Goal: Task Accomplishment & Management: Manage account settings

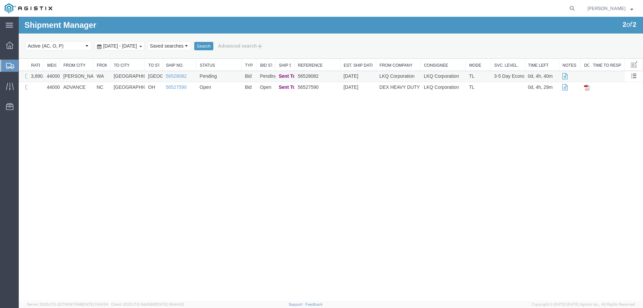
click at [85, 74] on td "[PERSON_NAME]" at bounding box center [76, 76] width 33 height 11
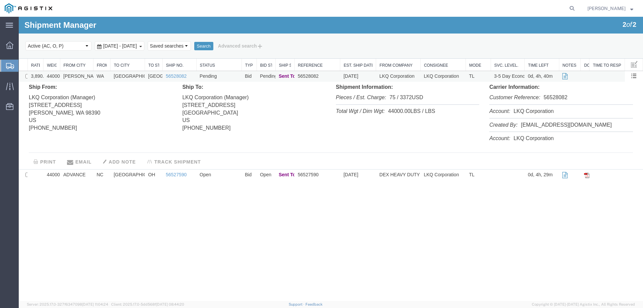
click at [85, 74] on td "[PERSON_NAME]" at bounding box center [76, 76] width 33 height 11
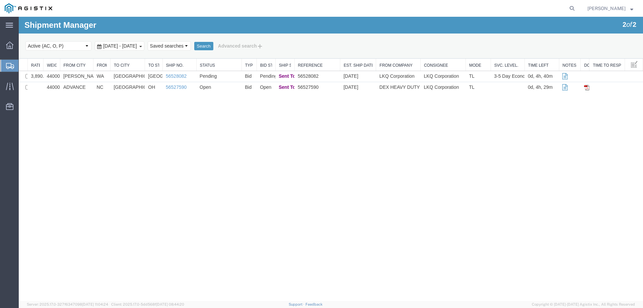
click at [8, 62] on div at bounding box center [9, 66] width 19 height 12
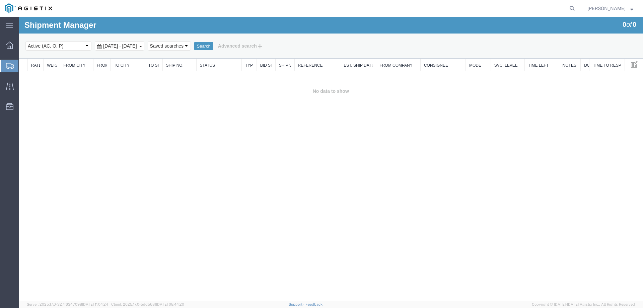
click at [9, 66] on icon at bounding box center [10, 66] width 8 height 6
click at [7, 63] on icon at bounding box center [10, 66] width 8 height 6
click at [10, 86] on icon at bounding box center [10, 85] width 8 height 7
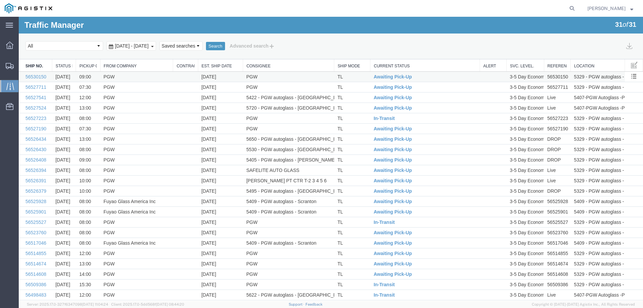
click at [171, 77] on td "PGW" at bounding box center [136, 77] width 73 height 10
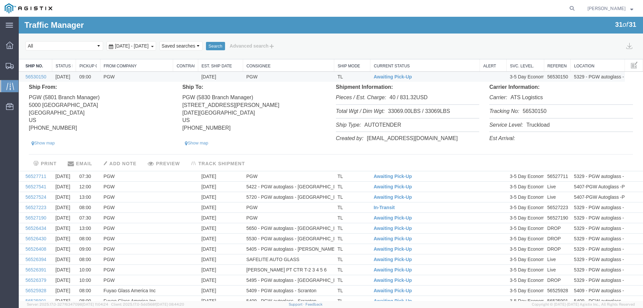
click at [528, 110] on li "Tracking No: 56530150" at bounding box center [560, 112] width 143 height 14
copy li "56530150"
click at [29, 77] on link "56530150" at bounding box center [35, 76] width 21 height 5
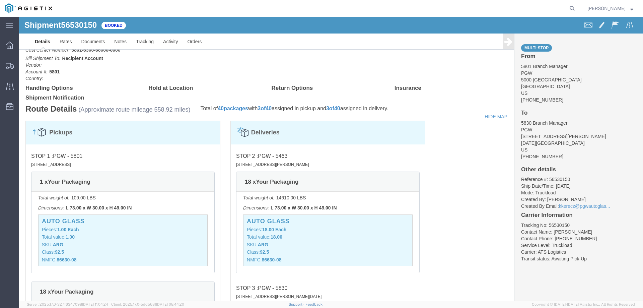
scroll to position [536, 0]
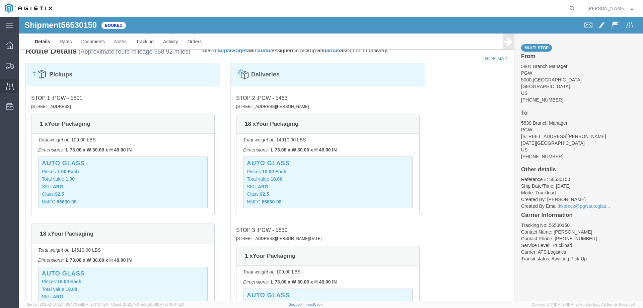
click at [9, 85] on icon at bounding box center [10, 86] width 8 height 8
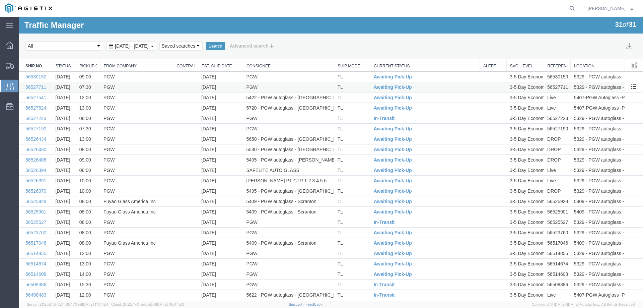
click at [267, 87] on td "PGW" at bounding box center [288, 87] width 91 height 10
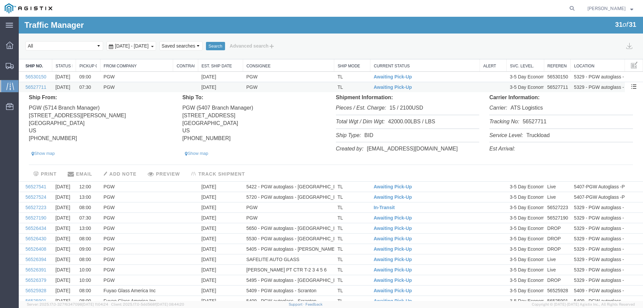
click at [267, 87] on td "PGW" at bounding box center [288, 87] width 91 height 10
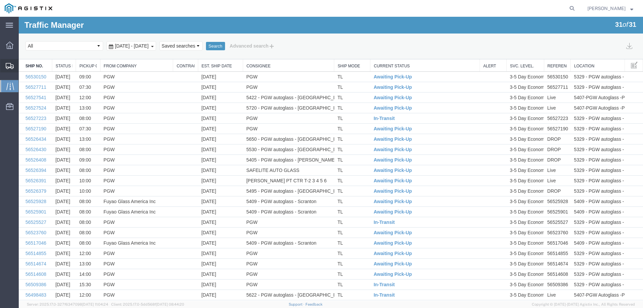
click at [2, 64] on div at bounding box center [9, 65] width 19 height 13
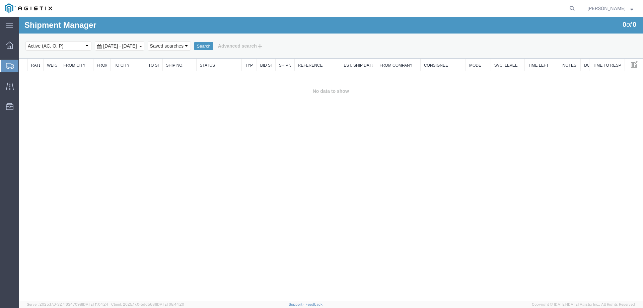
click at [14, 60] on div at bounding box center [9, 66] width 19 height 12
click at [9, 66] on icon at bounding box center [10, 66] width 8 height 6
click at [4, 65] on div at bounding box center [9, 66] width 19 height 12
click at [577, 9] on icon at bounding box center [572, 8] width 9 height 9
click at [491, 10] on input "search" at bounding box center [466, 8] width 204 height 16
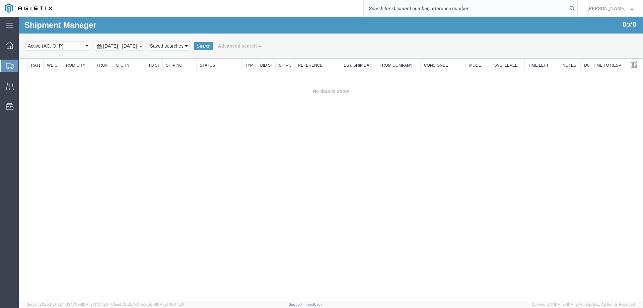
paste input "56526037"
type input "56526037"
click at [577, 9] on icon at bounding box center [572, 8] width 9 height 9
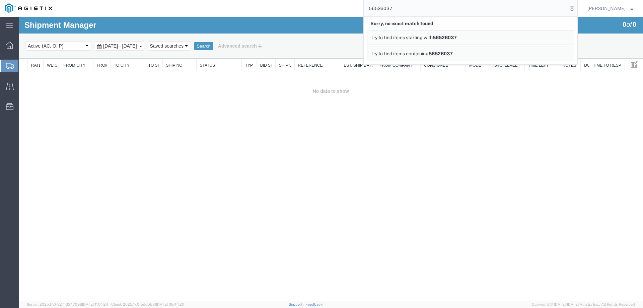
click at [448, 111] on td "No data to show" at bounding box center [331, 91] width 624 height 41
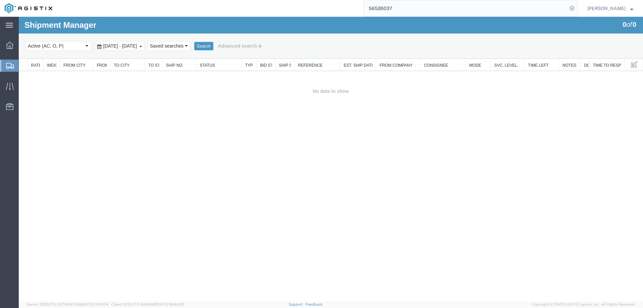
click at [11, 68] on icon at bounding box center [10, 66] width 8 height 6
click at [6, 62] on div at bounding box center [9, 66] width 19 height 12
click at [8, 63] on icon at bounding box center [10, 66] width 8 height 6
click at [9, 67] on icon at bounding box center [10, 66] width 8 height 6
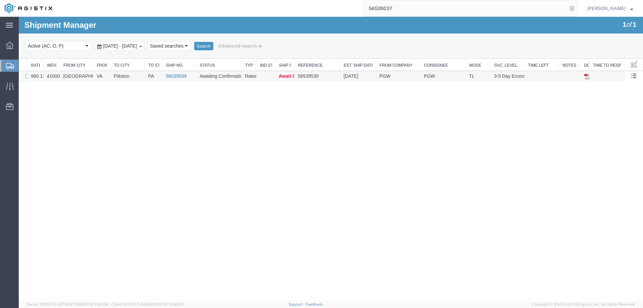
click at [183, 76] on link "56539539" at bounding box center [176, 75] width 21 height 5
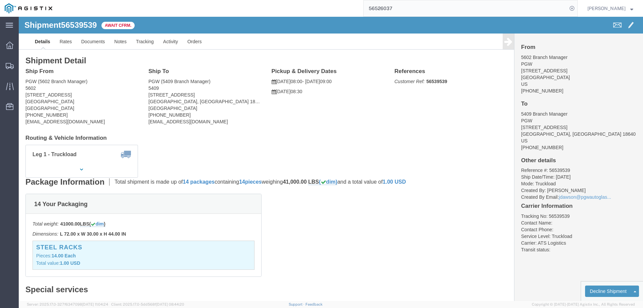
click b "56539539"
copy b "56539539"
click link "Confirm"
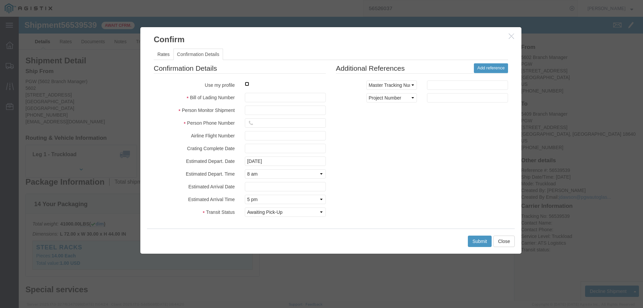
click input "checkbox"
checkbox input "true"
type input "[PERSON_NAME]"
type input "3204977237"
click input "text"
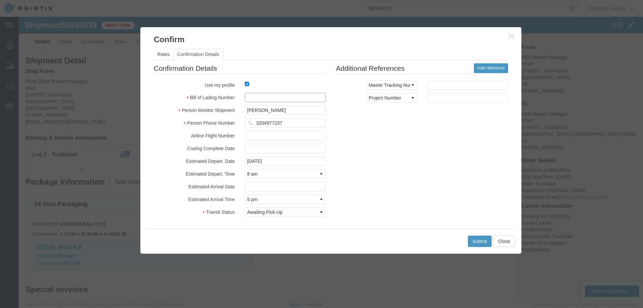
paste input "56539539"
type input "56539539"
click button "Submit"
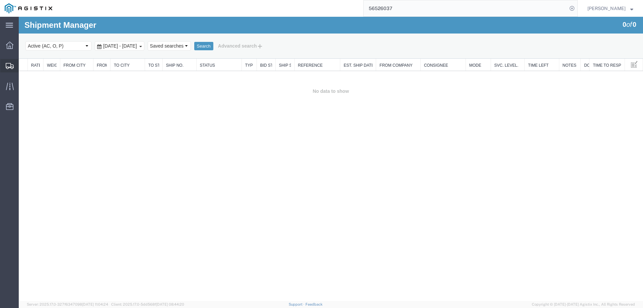
click at [10, 64] on icon at bounding box center [10, 66] width 8 height 6
click at [9, 86] on icon at bounding box center [10, 85] width 8 height 7
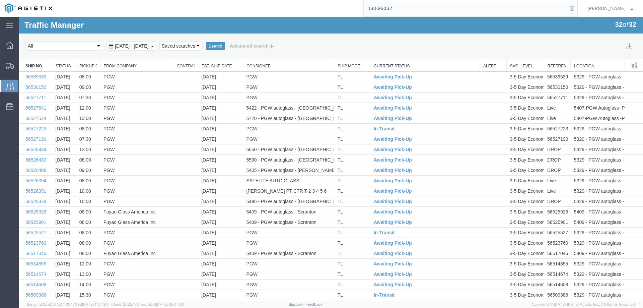
click at [217, 67] on link "Est. Ship Date" at bounding box center [221, 66] width 38 height 6
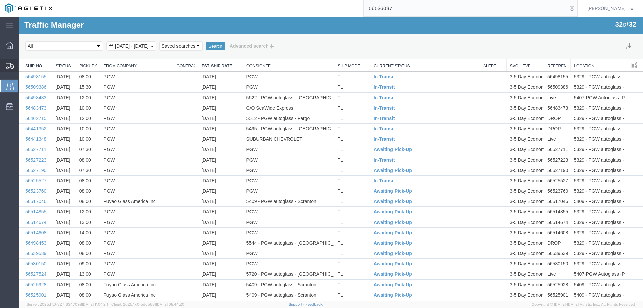
click at [4, 65] on div at bounding box center [9, 65] width 19 height 13
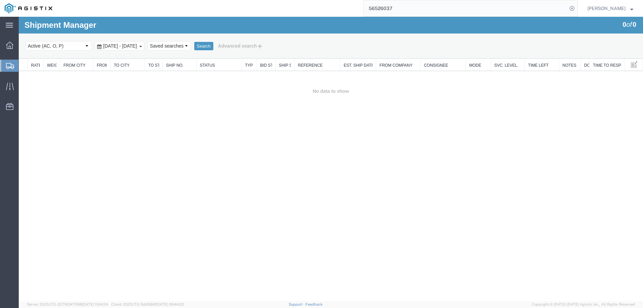
click at [58, 105] on td "No data to show" at bounding box center [331, 91] width 624 height 41
click at [4, 64] on div at bounding box center [9, 66] width 19 height 12
click at [9, 66] on icon at bounding box center [10, 66] width 8 height 6
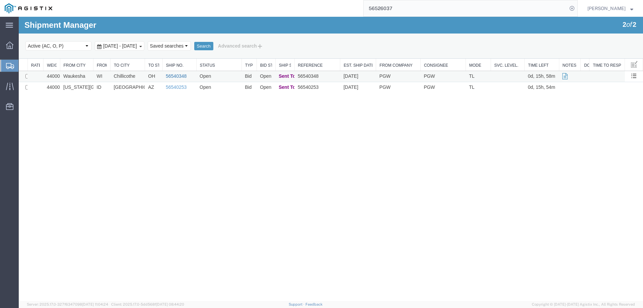
click at [168, 76] on link "56540348" at bounding box center [176, 75] width 21 height 5
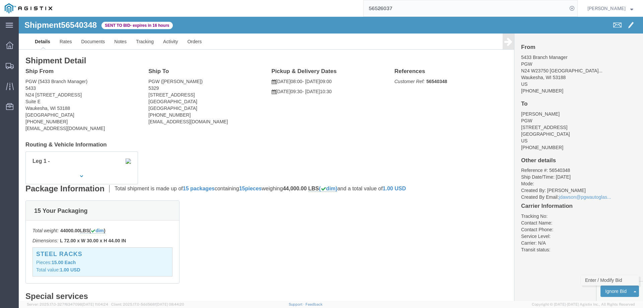
click link "Enter / Modify Bid"
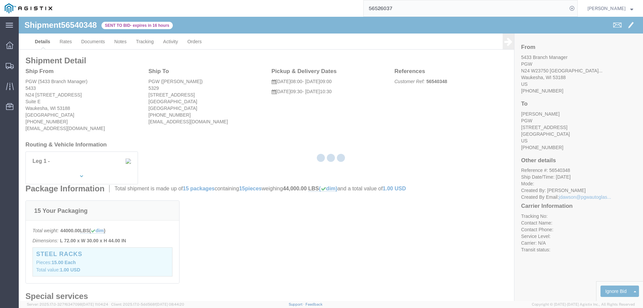
select select "146"
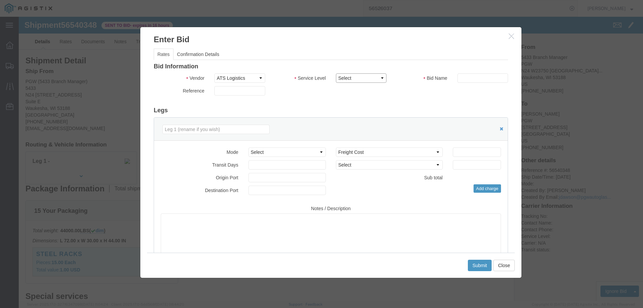
click select "Select CONESTOGA DFRM/STEP Economy TL Flatbed Intermodal LTL Standard Next Day …"
select select "25032"
click select "Select CONESTOGA DFRM/STEP Economy TL Flatbed Intermodal LTL Standard Next Day …"
click div "Bid Information Vendor Select ATS Logistics Service Level Select CONESTOGA DFRM…"
click input "text"
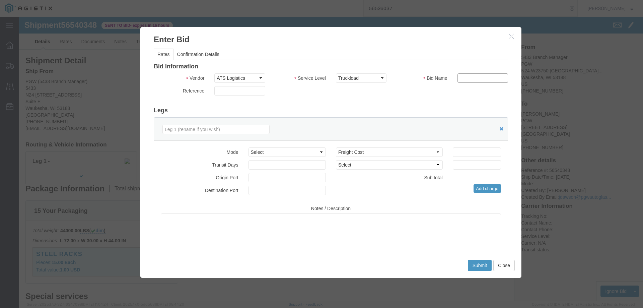
type input "ats"
click button "Close"
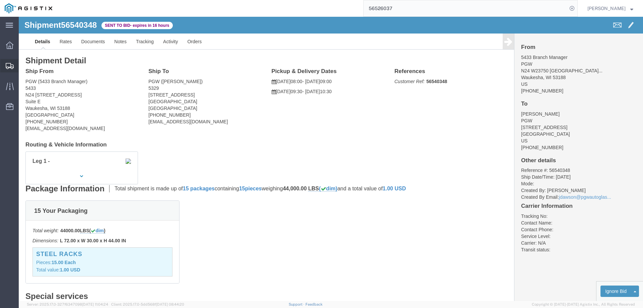
click at [9, 64] on icon at bounding box center [10, 66] width 8 height 6
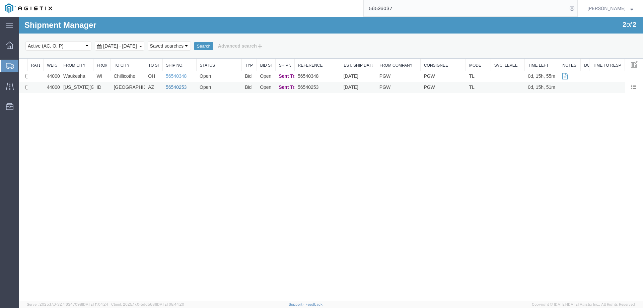
click at [172, 88] on link "56540253" at bounding box center [176, 86] width 21 height 5
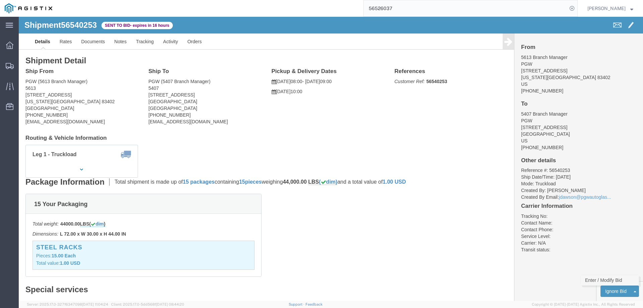
click link "Enter / Modify Bid"
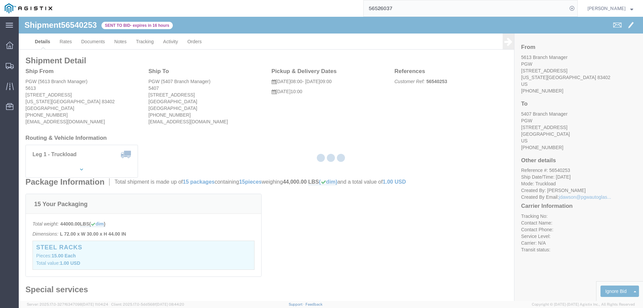
select select "146"
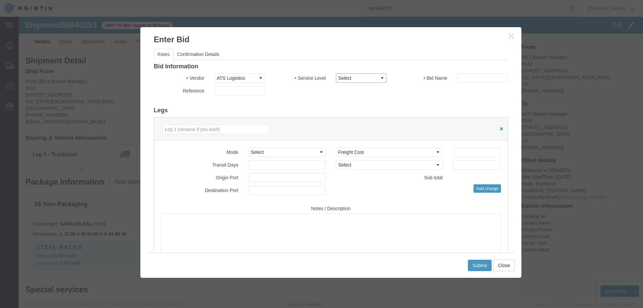
drag, startPoint x: 346, startPoint y: 60, endPoint x: 349, endPoint y: 64, distance: 5.2
click select "Select CONESTOGA DFRM/STEP Economy TL Flatbed Intermodal LTL Standard Next Day …"
select select "25032"
click select "Select CONESTOGA DFRM/STEP Economy TL Flatbed Intermodal LTL Standard Next Day …"
click input "text"
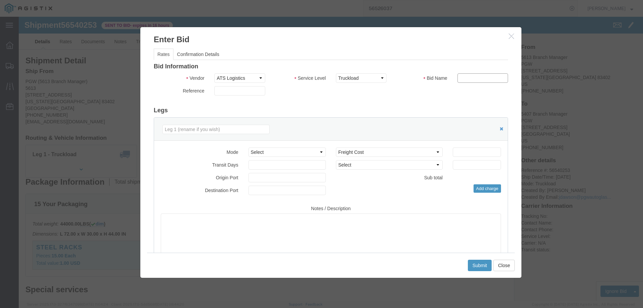
type input "ats"
click input "number"
type input "1195"
click div "Submit Close"
click button "Submit"
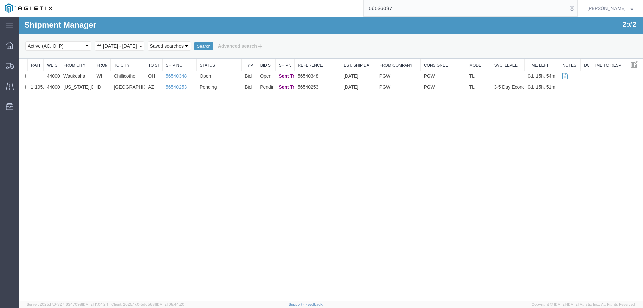
click at [26, 131] on div "Shipment Manager 2 of 2 Search Select status Active (AC, O, P) All Approved Awa…" at bounding box center [331, 159] width 624 height 284
click at [242, 87] on td "Bid" at bounding box center [249, 87] width 15 height 11
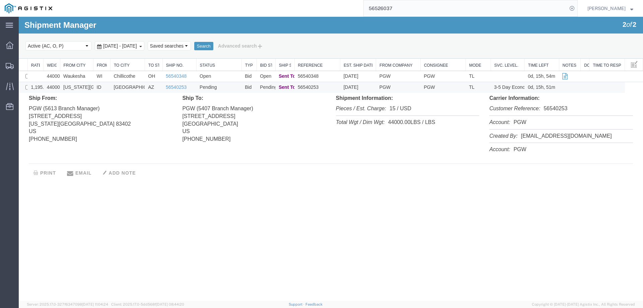
click at [237, 86] on td "Pending" at bounding box center [218, 87] width 45 height 11
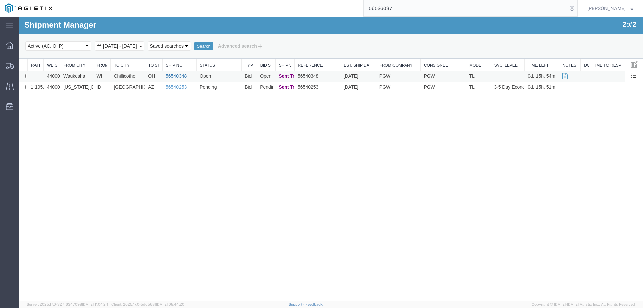
click at [185, 75] on link "56540348" at bounding box center [176, 75] width 21 height 5
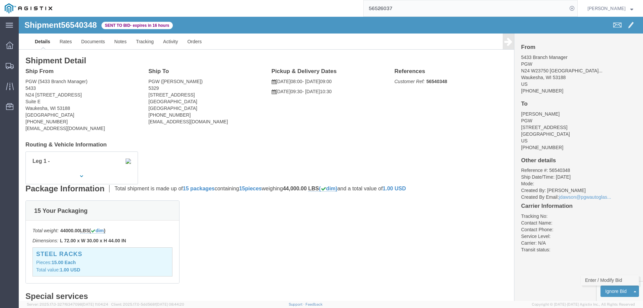
click link "Enter / Modify Bid"
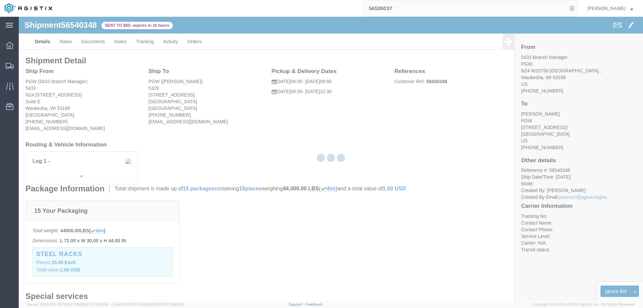
select select "146"
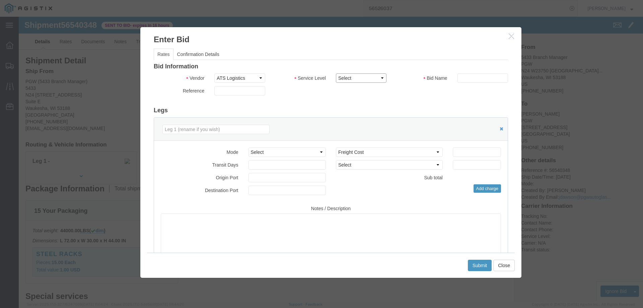
drag, startPoint x: 341, startPoint y: 61, endPoint x: 349, endPoint y: 66, distance: 9.2
click select "Select CONESTOGA DFRM/STEP Economy TL Flatbed Intermodal LTL Standard Next Day …"
select select "25032"
click select "Select CONESTOGA DFRM/STEP Economy TL Flatbed Intermodal LTL Standard Next Day …"
click input "text"
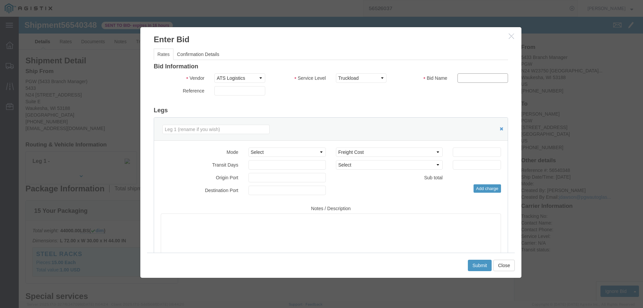
type input "ats"
click input "number"
type input "1475"
click button "Submit"
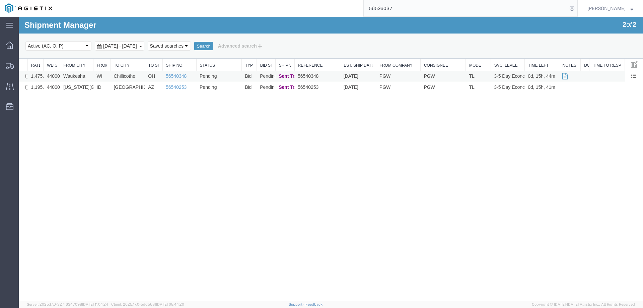
click at [233, 76] on td "Pending" at bounding box center [218, 76] width 45 height 11
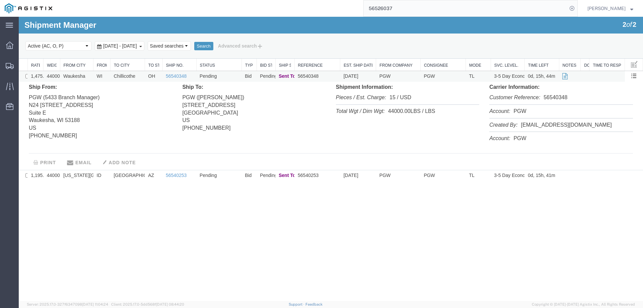
click at [233, 76] on td "Pending" at bounding box center [218, 76] width 45 height 11
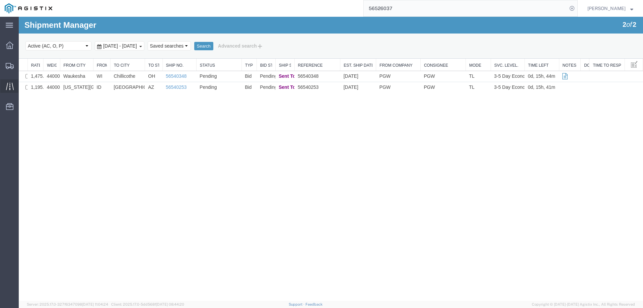
click at [9, 88] on icon at bounding box center [10, 85] width 8 height 7
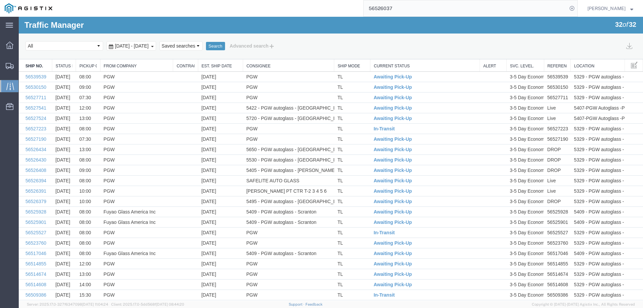
click at [215, 67] on link "Est. Ship Date" at bounding box center [221, 66] width 38 height 6
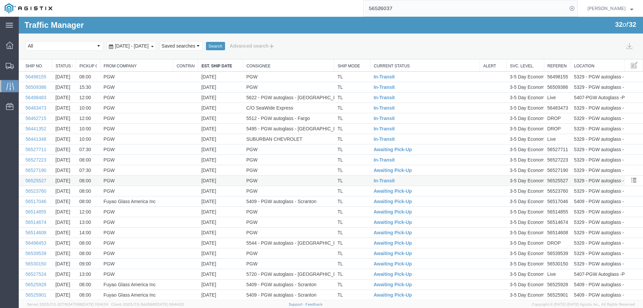
scroll to position [34, 0]
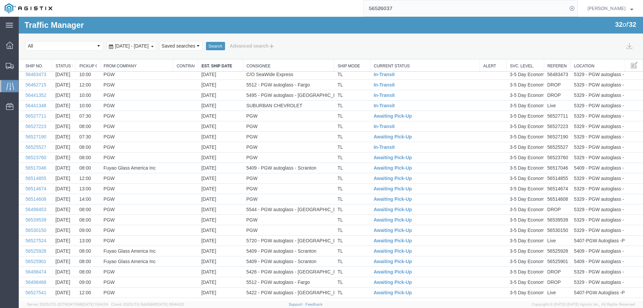
click at [177, 196] on td at bounding box center [185, 199] width 25 height 10
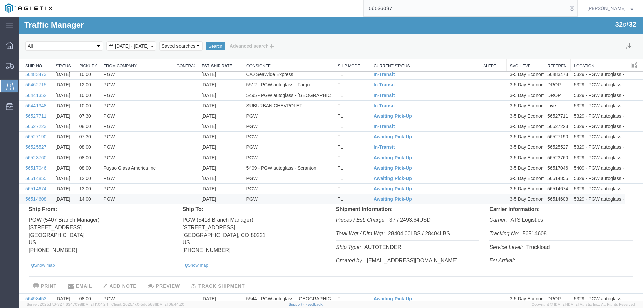
click at [177, 196] on td at bounding box center [185, 199] width 25 height 10
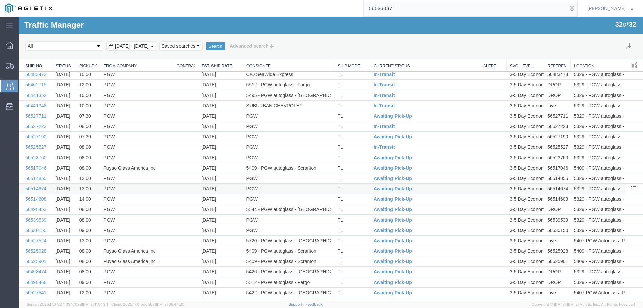
click at [181, 187] on td at bounding box center [185, 189] width 25 height 10
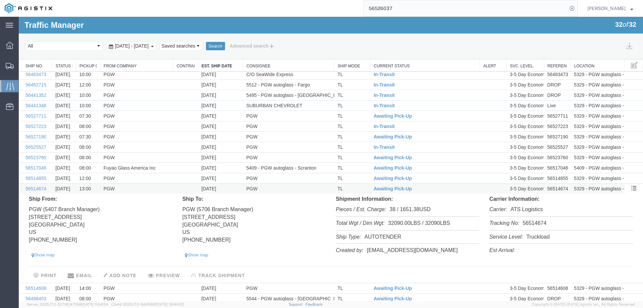
click at [181, 187] on td at bounding box center [185, 189] width 25 height 10
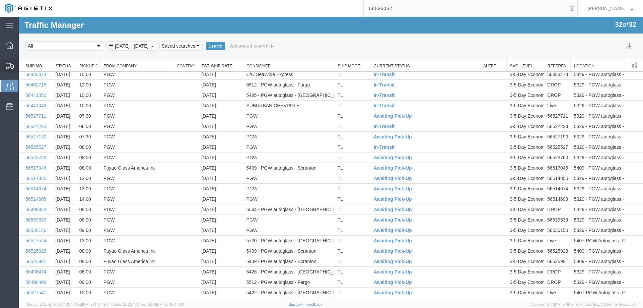
click at [8, 68] on icon at bounding box center [10, 66] width 8 height 6
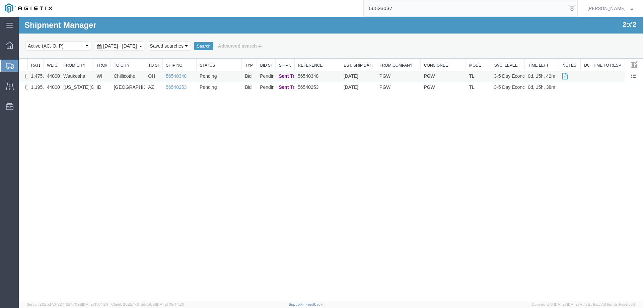
click at [230, 74] on td "Pending" at bounding box center [218, 76] width 45 height 11
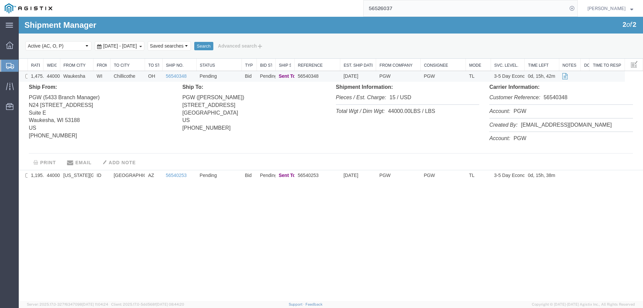
click at [232, 76] on td "Pending" at bounding box center [218, 76] width 45 height 11
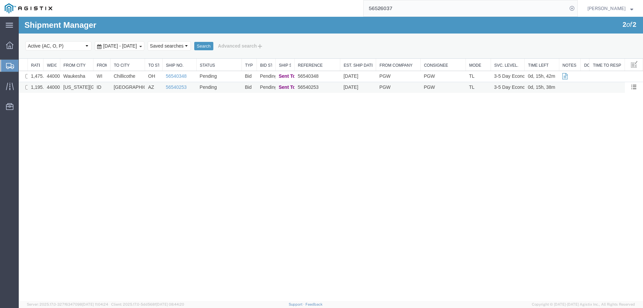
click at [232, 89] on td "Pending" at bounding box center [218, 87] width 45 height 11
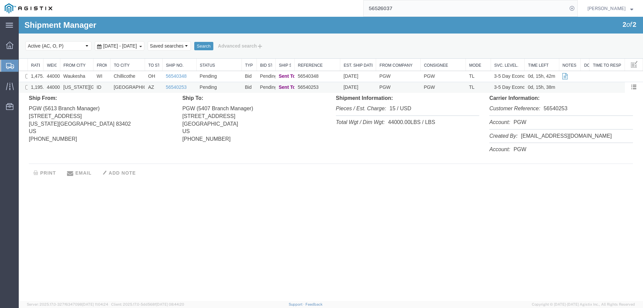
click at [232, 89] on td "Pending" at bounding box center [218, 87] width 45 height 11
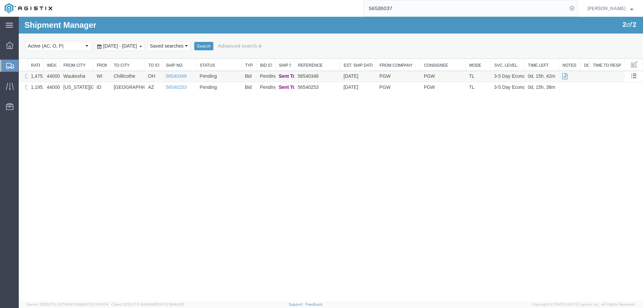
click at [122, 75] on td "Chillicothe" at bounding box center [127, 76] width 35 height 11
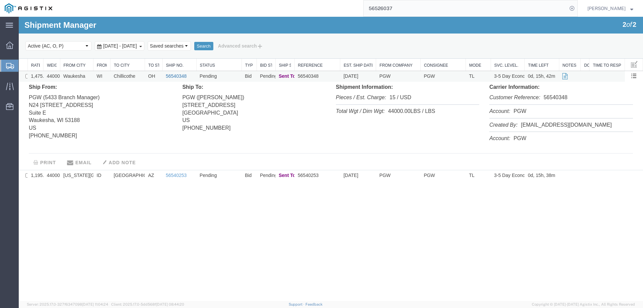
click at [166, 73] on link "56540348" at bounding box center [176, 75] width 21 height 5
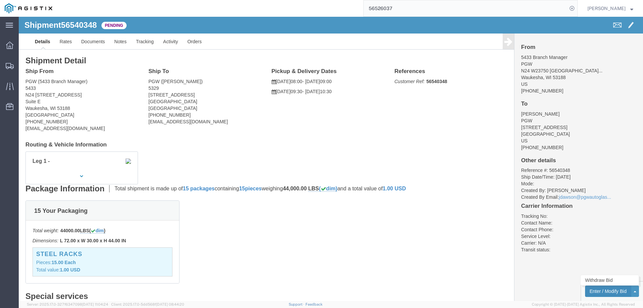
click button "Enter / Modify Bid"
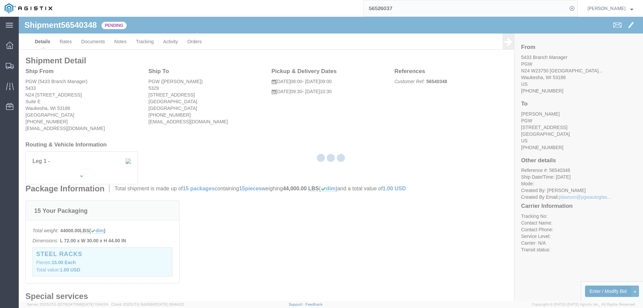
select select "146"
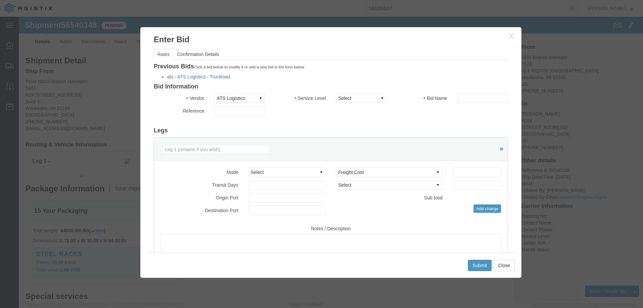
click link "ats - ATS Logistics - Truckload"
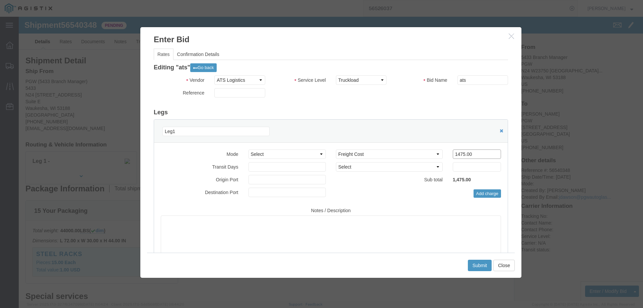
drag, startPoint x: 455, startPoint y: 134, endPoint x: 420, endPoint y: 143, distance: 36.1
click div "Select 2 Day Service 3 Axle Winch Truck 3 to 5 Day Service 96L Domestic Flat Ra…"
type input "1325"
click button "Submit"
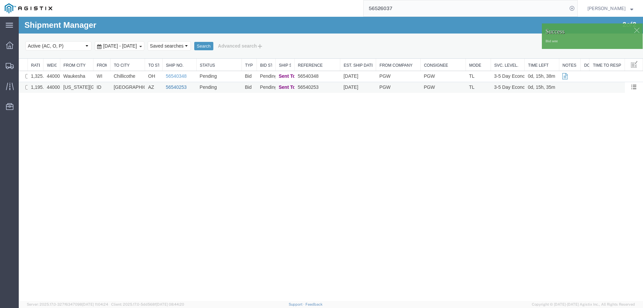
click at [172, 86] on link "56540253" at bounding box center [176, 86] width 21 height 5
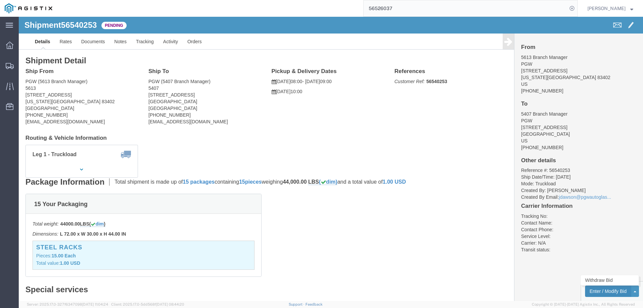
click button "Enter / Modify Bid"
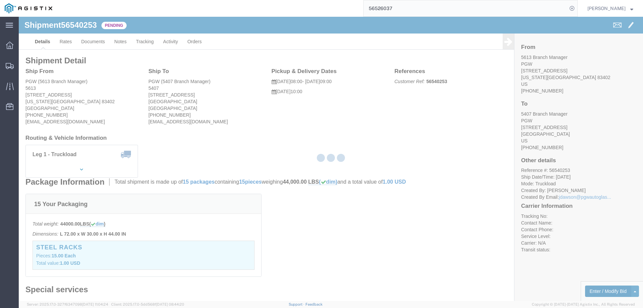
select select "146"
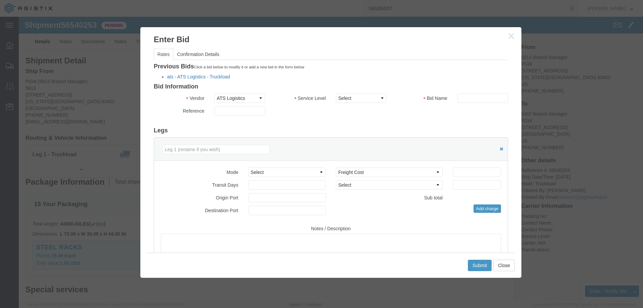
click link "ats - ATS Logistics - Truckload"
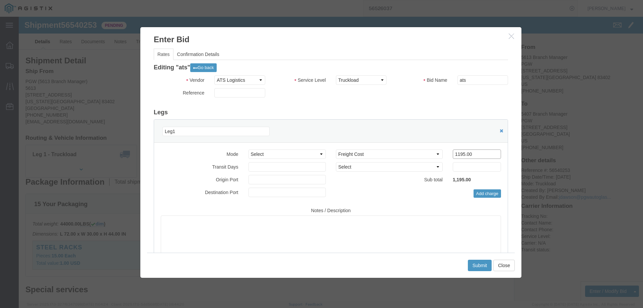
click input "1195.00"
drag, startPoint x: 451, startPoint y: 138, endPoint x: 379, endPoint y: 139, distance: 72.4
click div "Select 2 Day Service 3 Axle Winch Truck 3 to 5 Day Service 96L Domestic Flat Ra…"
type input "1325"
click div "Submit Close"
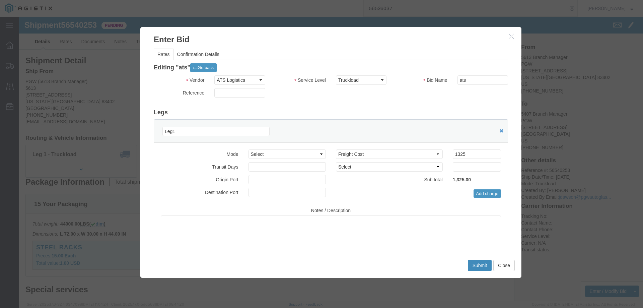
click button "Submit"
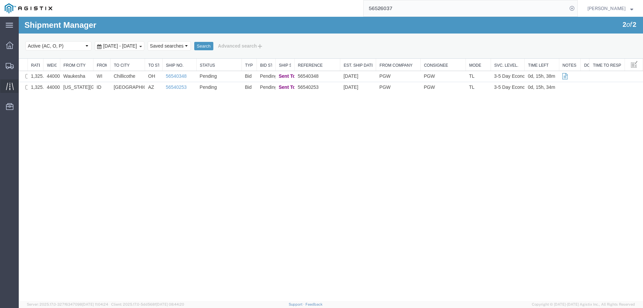
click at [8, 91] on div at bounding box center [9, 85] width 19 height 13
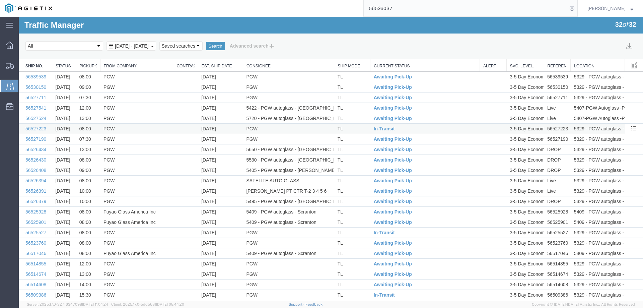
click at [229, 132] on td "[DATE]" at bounding box center [220, 129] width 45 height 10
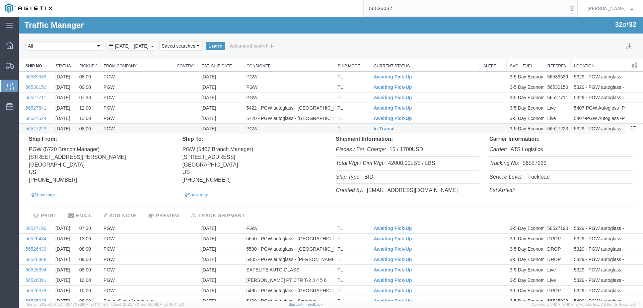
click at [229, 132] on td "[DATE]" at bounding box center [220, 129] width 45 height 10
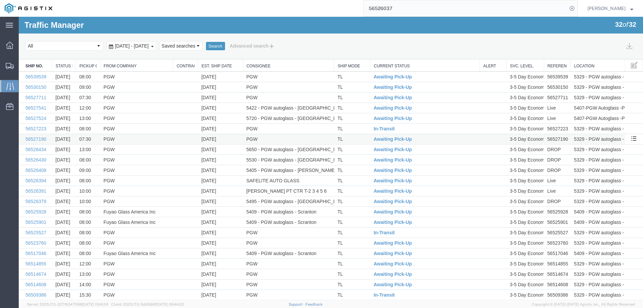
click at [229, 139] on td "[DATE]" at bounding box center [220, 139] width 45 height 10
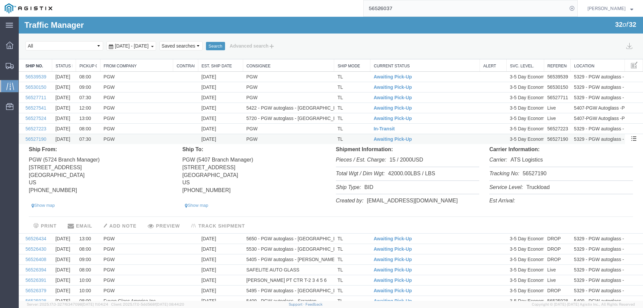
click at [229, 139] on td "[DATE]" at bounding box center [220, 139] width 45 height 10
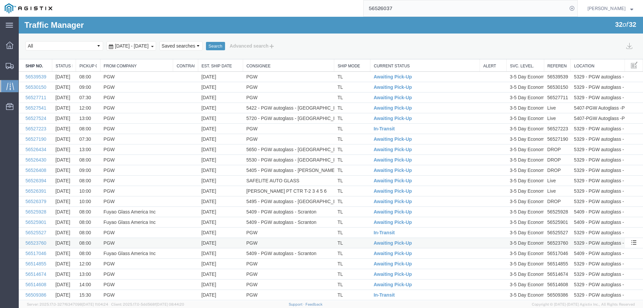
click at [222, 245] on td "[DATE]" at bounding box center [220, 243] width 45 height 10
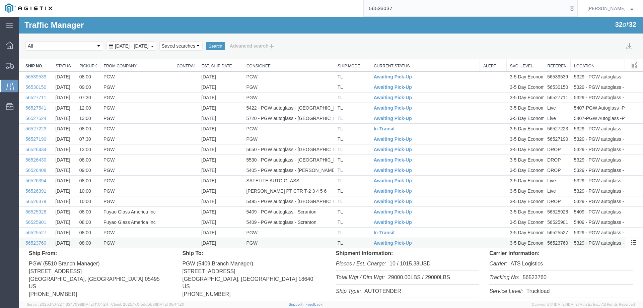
click at [224, 244] on td "[DATE]" at bounding box center [220, 243] width 45 height 10
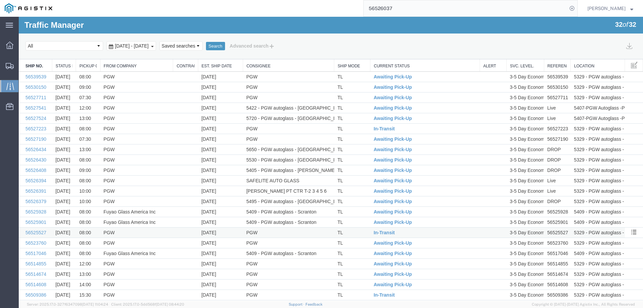
click at [225, 232] on td "[DATE]" at bounding box center [220, 232] width 45 height 10
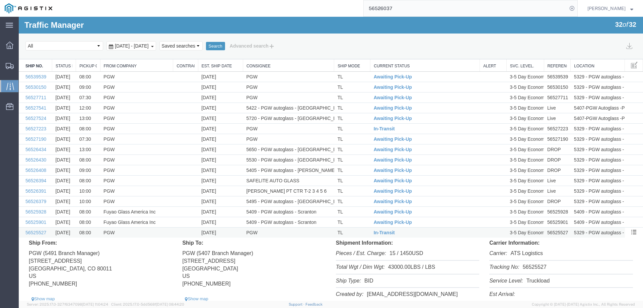
click at [225, 232] on td "[DATE]" at bounding box center [220, 232] width 45 height 10
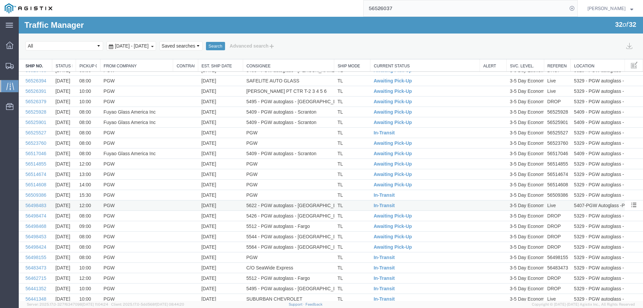
scroll to position [101, 0]
click at [232, 163] on td "[DATE]" at bounding box center [220, 163] width 45 height 10
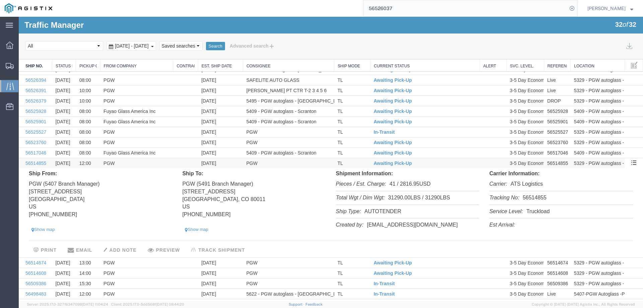
click at [232, 163] on td "[DATE]" at bounding box center [220, 163] width 45 height 10
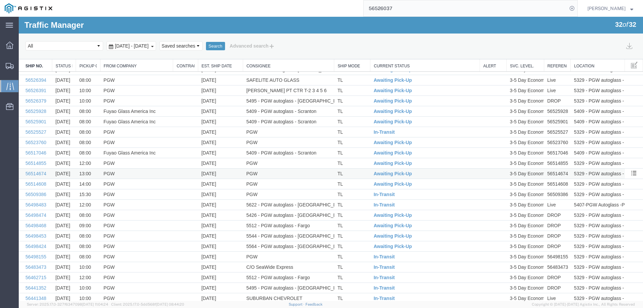
click at [232, 175] on td "[DATE]" at bounding box center [220, 174] width 45 height 10
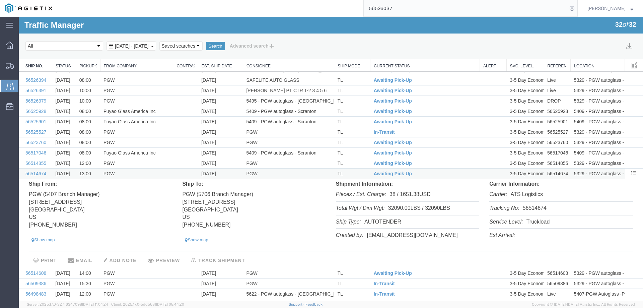
click at [232, 175] on td "[DATE]" at bounding box center [220, 174] width 45 height 10
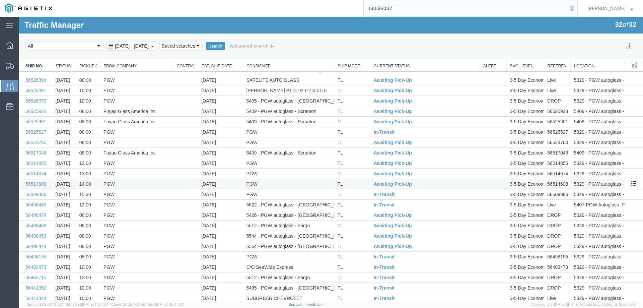
click at [231, 182] on td "[DATE]" at bounding box center [220, 184] width 45 height 10
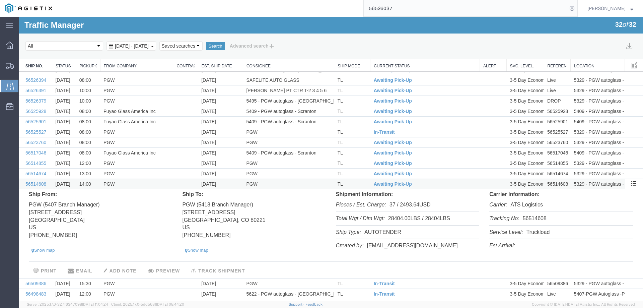
click at [231, 182] on td "[DATE]" at bounding box center [220, 184] width 45 height 10
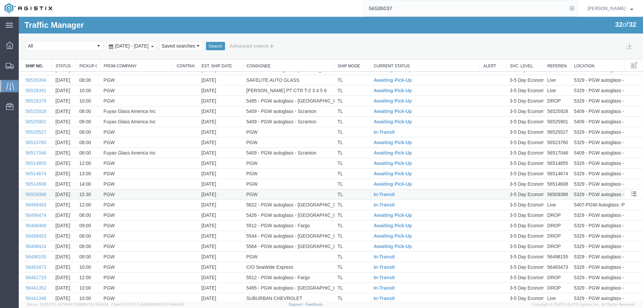
click at [230, 192] on td "[DATE]" at bounding box center [220, 194] width 45 height 10
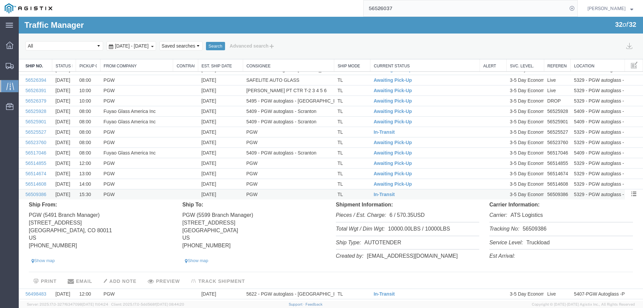
click at [230, 192] on td "[DATE]" at bounding box center [220, 194] width 45 height 10
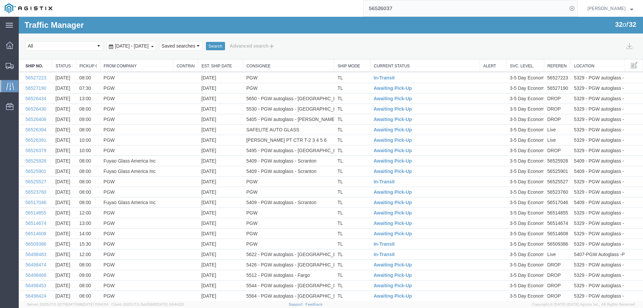
scroll to position [0, 0]
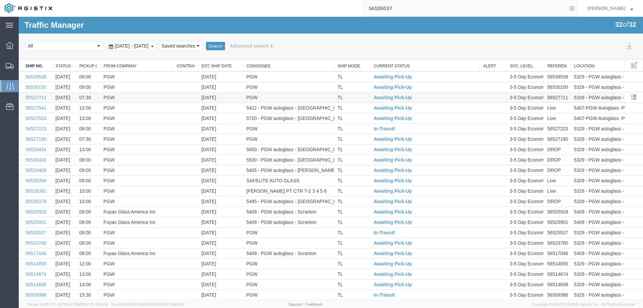
click at [228, 97] on td "[DATE]" at bounding box center [220, 97] width 45 height 10
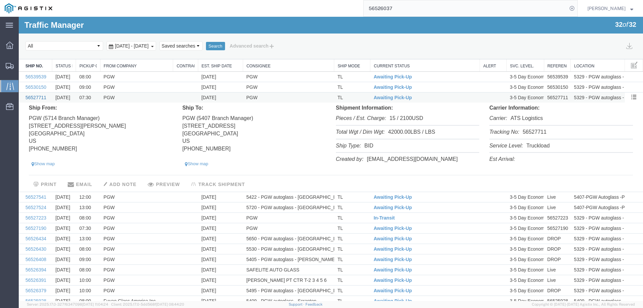
click at [34, 98] on link "56527711" at bounding box center [35, 97] width 21 height 5
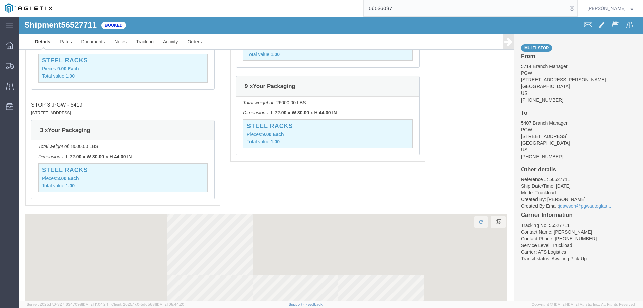
scroll to position [810, 0]
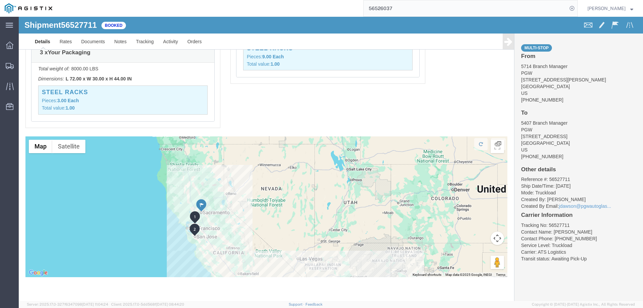
click div "Pickups STOP 1 : PGW - 5714 [STREET_ADDRESS][PERSON_NAME] 3 x Your Packaging To…"
click link "Rates"
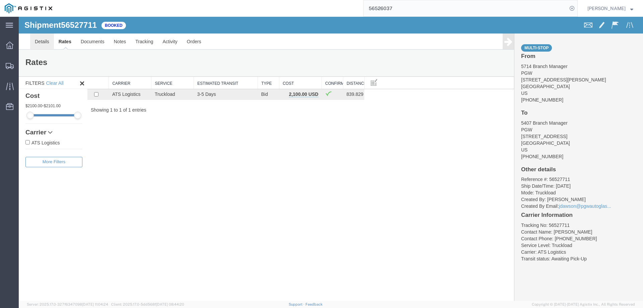
click at [47, 41] on link "Details" at bounding box center [42, 42] width 24 height 16
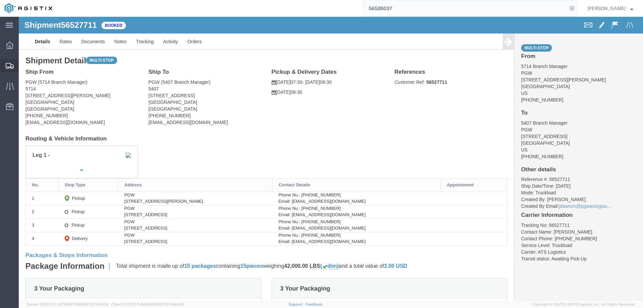
click at [9, 66] on icon at bounding box center [10, 66] width 8 height 6
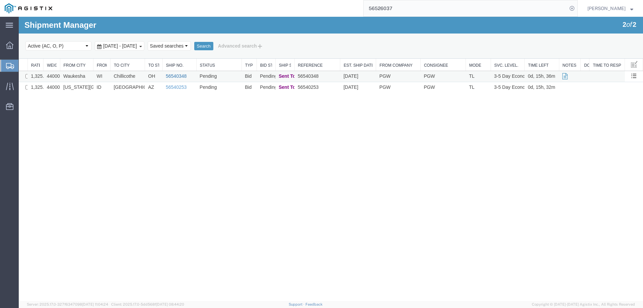
click at [178, 76] on link "56540348" at bounding box center [176, 75] width 21 height 5
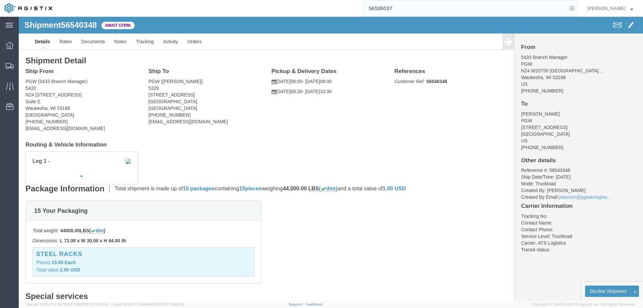
click b "56540348"
copy b "56540348"
click link "Confirm"
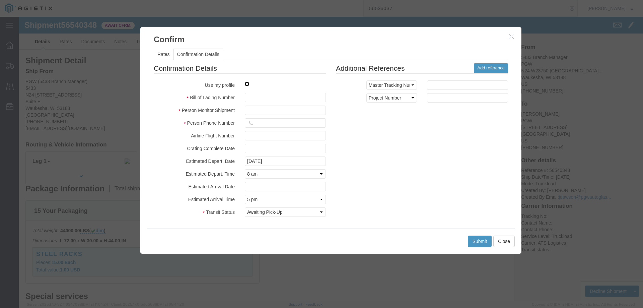
click input "checkbox"
checkbox input "true"
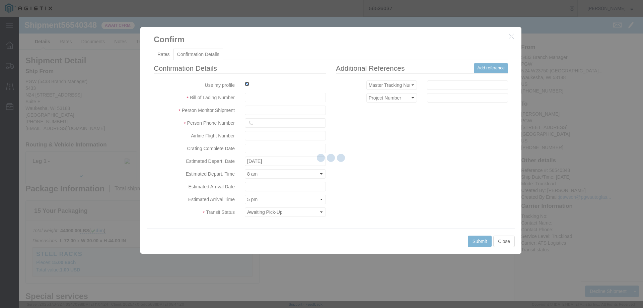
type input "[PERSON_NAME]"
type input "3204977237"
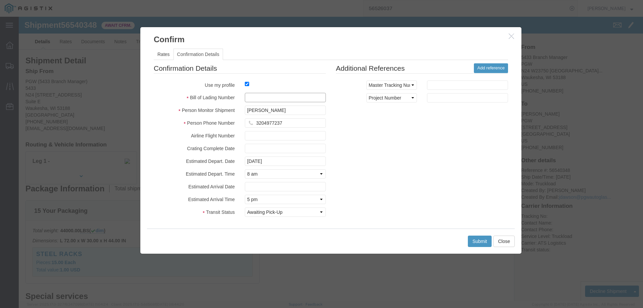
drag, startPoint x: 249, startPoint y: 99, endPoint x: 230, endPoint y: 83, distance: 24.7
click input "text"
paste input "56540348"
type input "56540348"
click button "Submit"
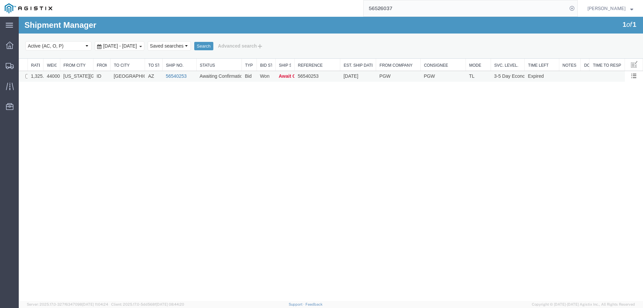
click at [176, 76] on link "56540253" at bounding box center [176, 75] width 21 height 5
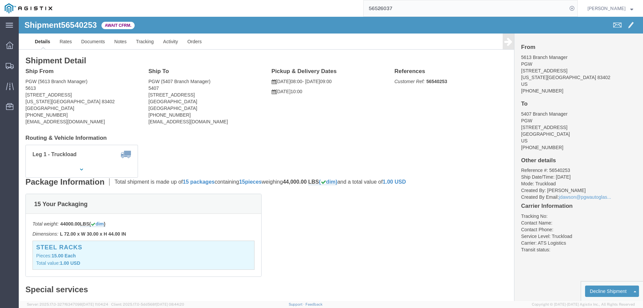
click b "56540253"
copy b "56540253"
click link "Confirm"
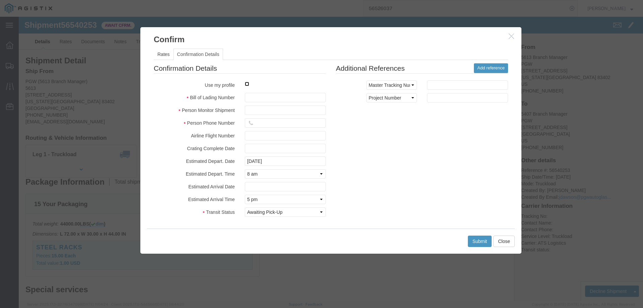
click input "checkbox"
checkbox input "true"
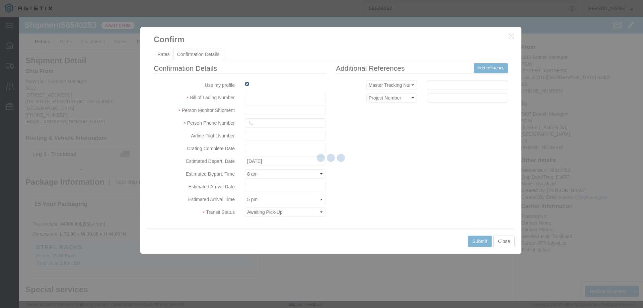
type input "[PERSON_NAME]"
type input "3204977237"
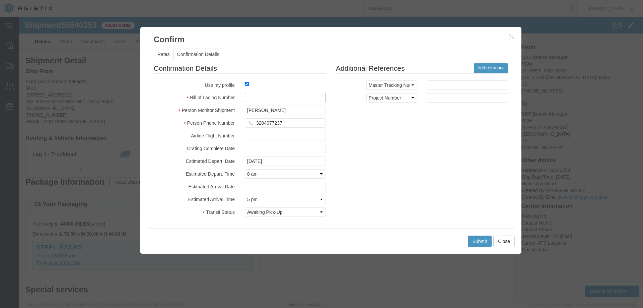
click input "text"
paste input "56540253"
type input "56540253"
click button "Submit"
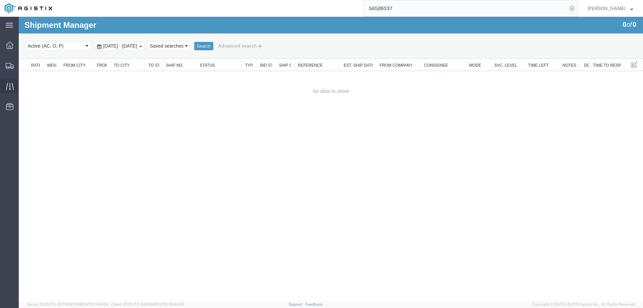
click at [8, 87] on icon at bounding box center [10, 86] width 8 height 8
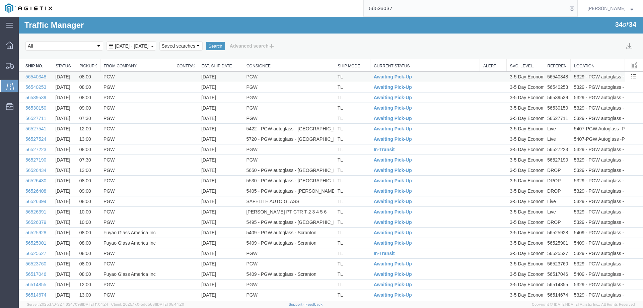
click at [273, 77] on td "PGW" at bounding box center [288, 77] width 91 height 10
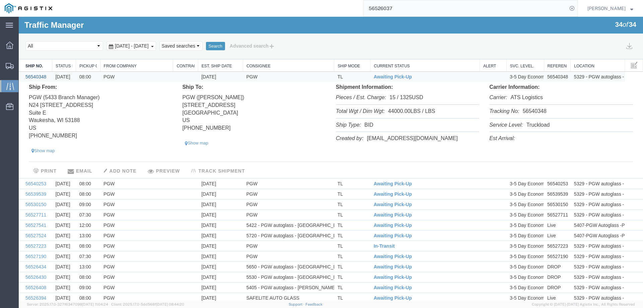
drag, startPoint x: 26, startPoint y: 79, endPoint x: 29, endPoint y: 78, distance: 3.4
click at [26, 79] on link "56540348" at bounding box center [35, 76] width 21 height 5
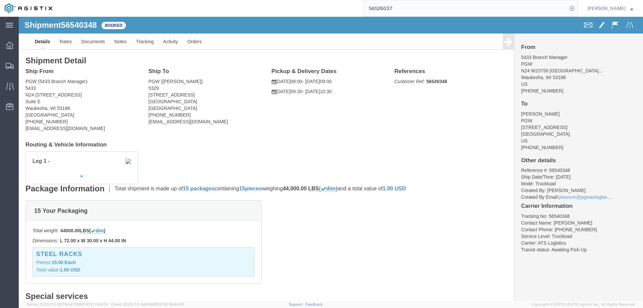
click b "56540348"
copy b "56540348"
click at [10, 83] on icon at bounding box center [10, 86] width 8 height 8
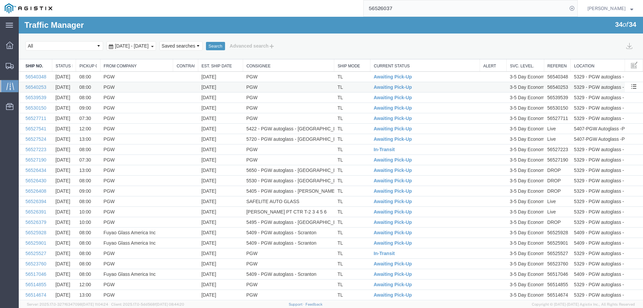
click at [150, 87] on td "PGW" at bounding box center [136, 87] width 73 height 10
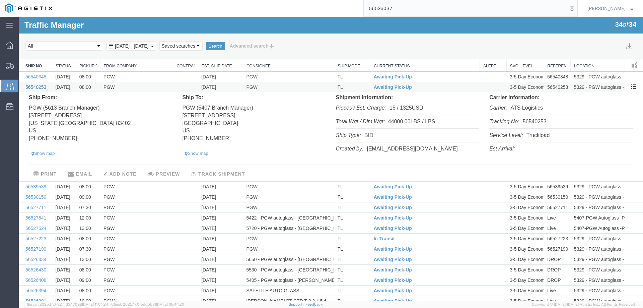
click at [36, 86] on link "56540253" at bounding box center [35, 86] width 21 height 5
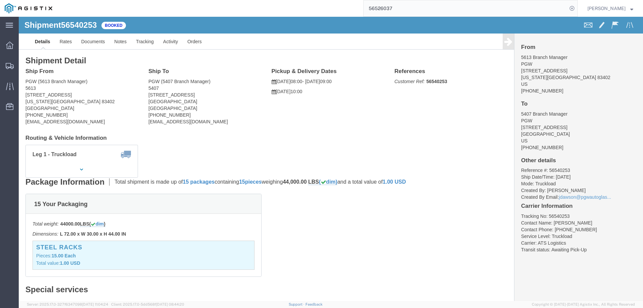
click div "References Customer Ref: 56540253 Edit References Select Account Type Activity …"
click b "56540253"
copy b "56540253"
click at [7, 66] on icon at bounding box center [10, 66] width 8 height 6
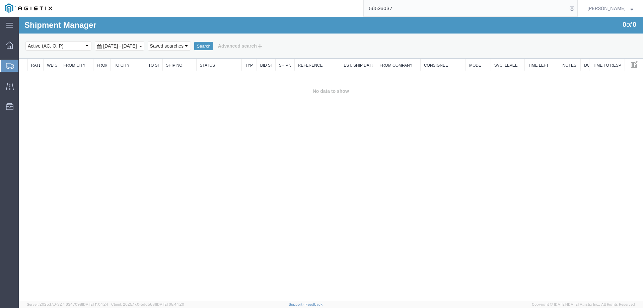
click at [4, 61] on div at bounding box center [9, 66] width 19 height 12
drag, startPoint x: 428, startPoint y: 9, endPoint x: 300, endPoint y: 13, distance: 128.0
click at [300, 15] on div "56526037" at bounding box center [317, 8] width 521 height 17
paste input "071509"
type input "56071509"
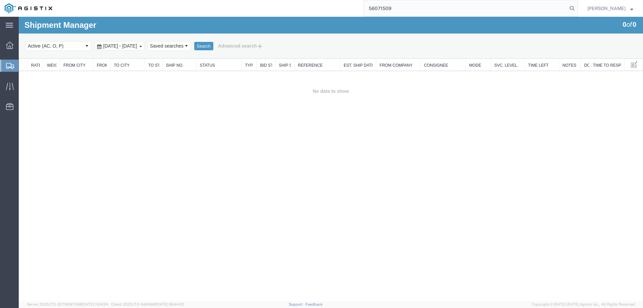
click at [578, 9] on form "56071509" at bounding box center [470, 8] width 214 height 17
click at [577, 7] on icon at bounding box center [572, 8] width 9 height 9
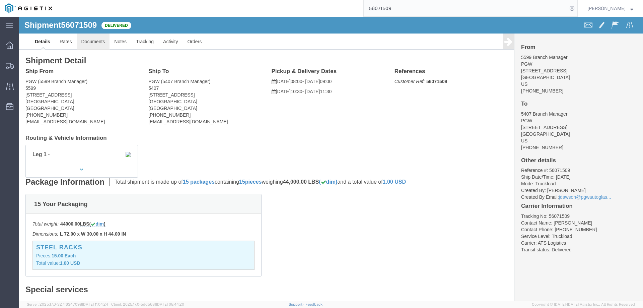
click link "Documents"
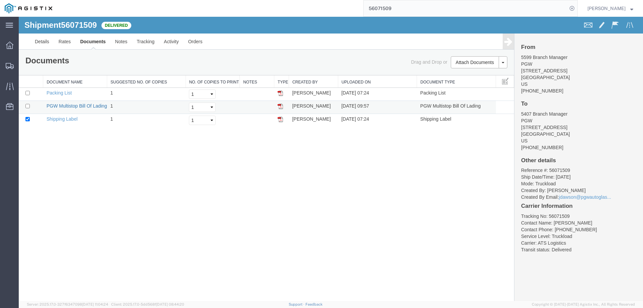
click at [68, 105] on link "PGW Multistop Bill Of Lading" at bounding box center [77, 105] width 61 height 5
click at [8, 65] on icon at bounding box center [10, 66] width 8 height 6
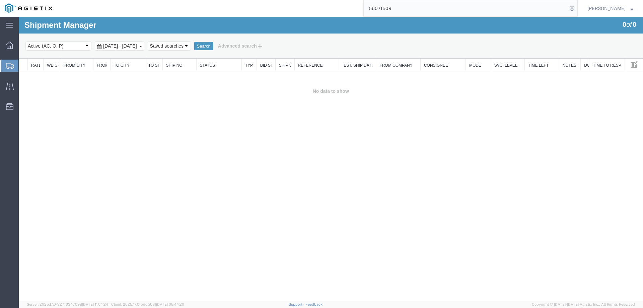
click at [5, 64] on div at bounding box center [9, 66] width 19 height 12
